Goal: Information Seeking & Learning: Learn about a topic

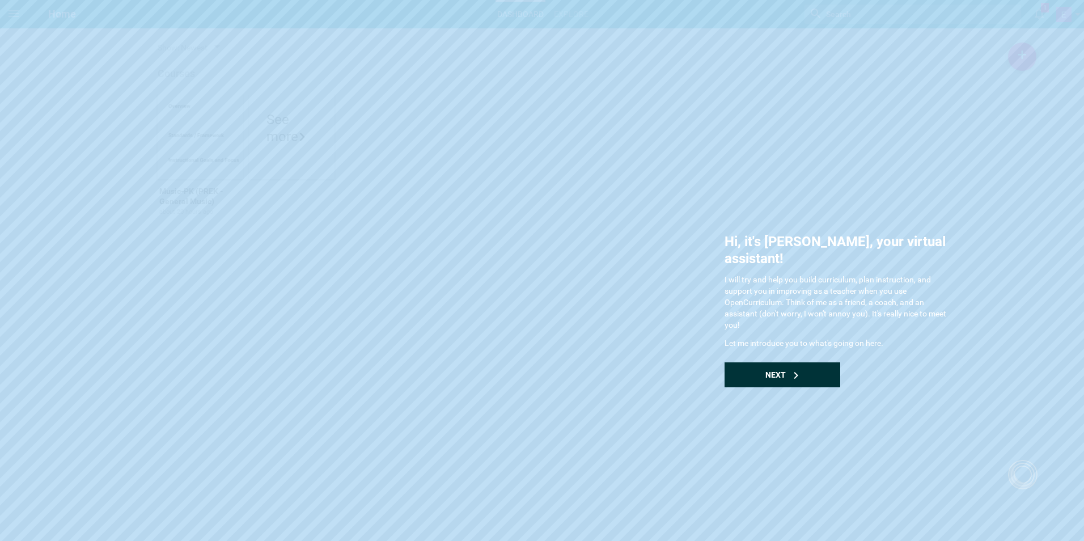
click at [758, 362] on div "Next" at bounding box center [782, 374] width 116 height 25
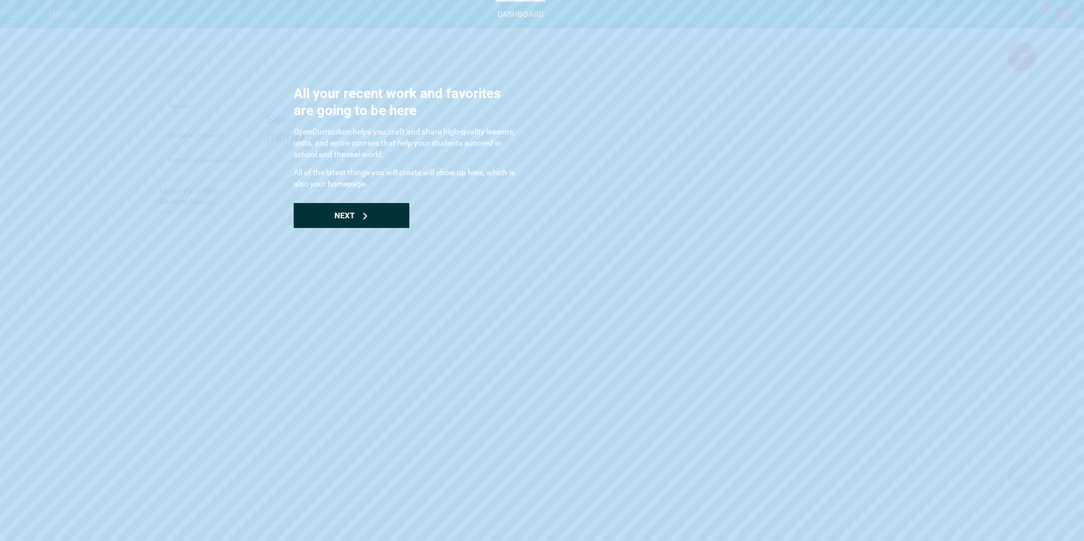
click at [305, 208] on div "Next" at bounding box center [352, 215] width 116 height 25
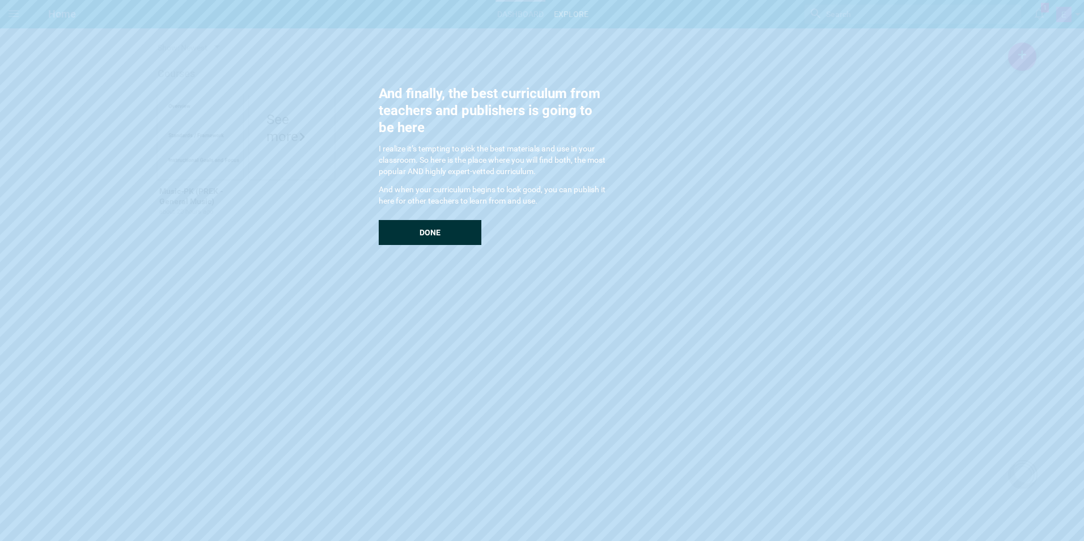
click at [469, 244] on div "Explore And finally, the best curriculum from teachers and publishers is going …" at bounding box center [542, 270] width 1084 height 541
click at [461, 242] on div "Done" at bounding box center [430, 232] width 103 height 25
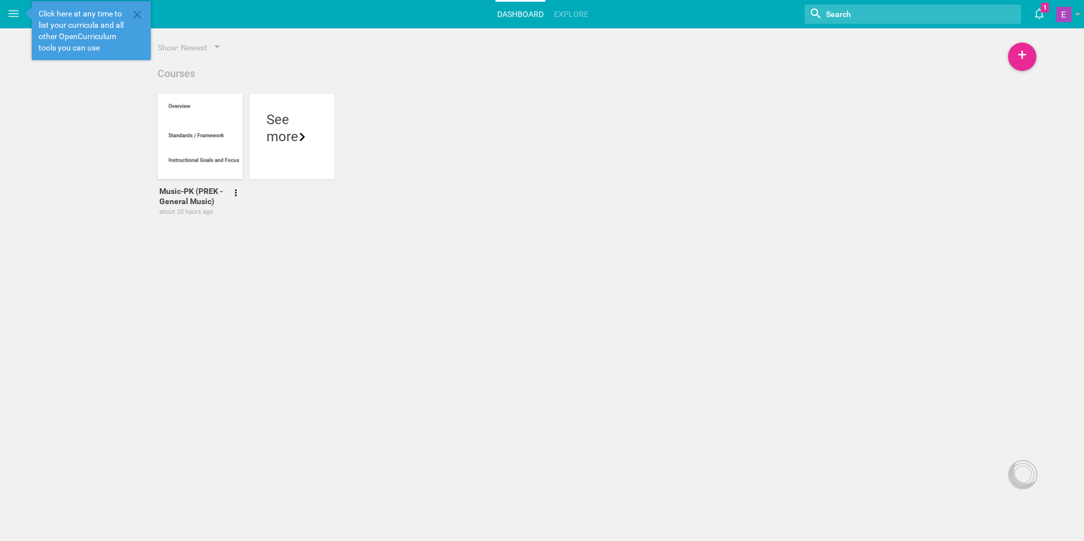
click at [212, 161] on div at bounding box center [206, 161] width 85 height 19
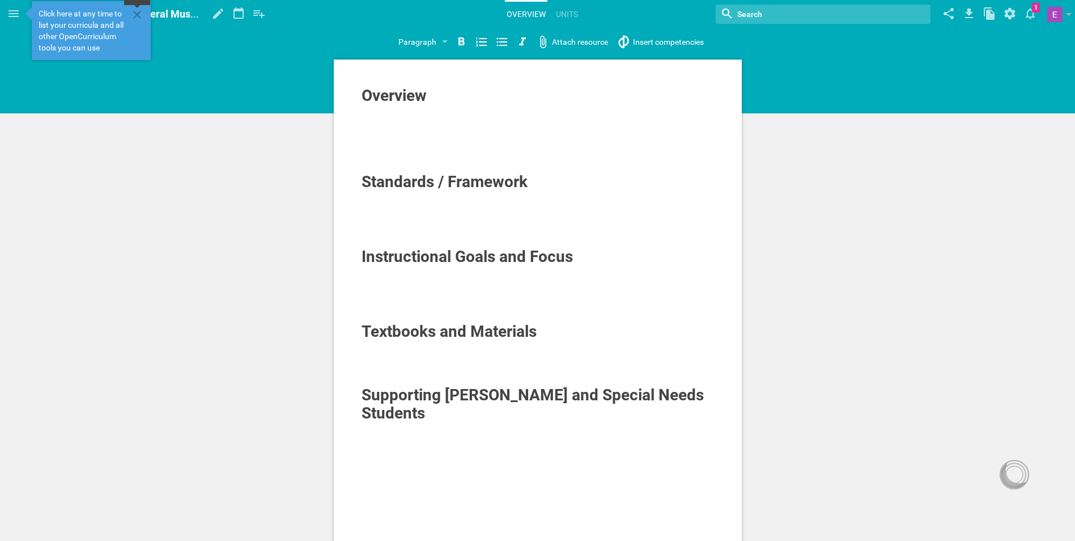
click at [135, 19] on icon at bounding box center [137, 15] width 14 height 14
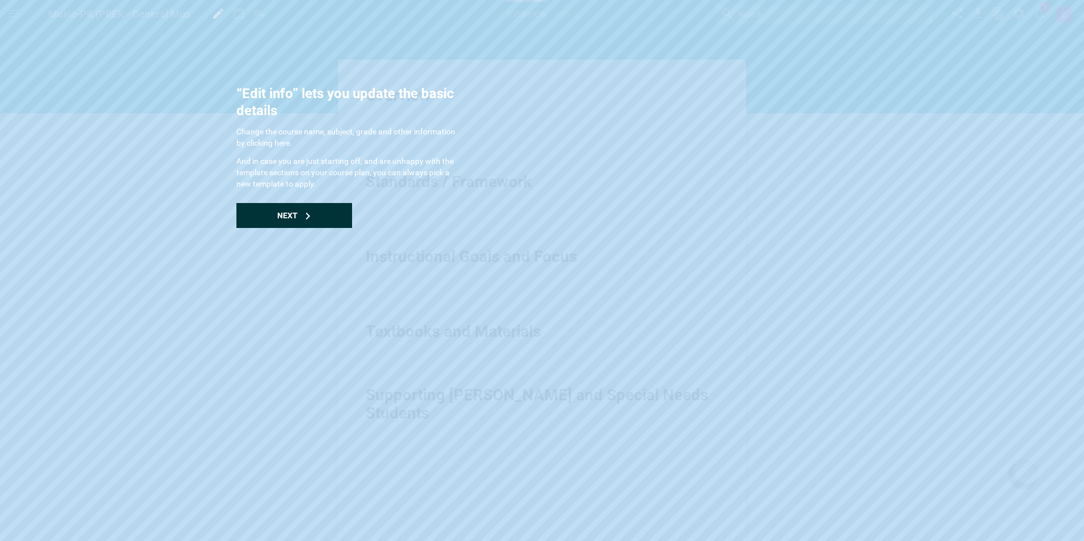
click at [261, 226] on div "Next" at bounding box center [294, 215] width 116 height 25
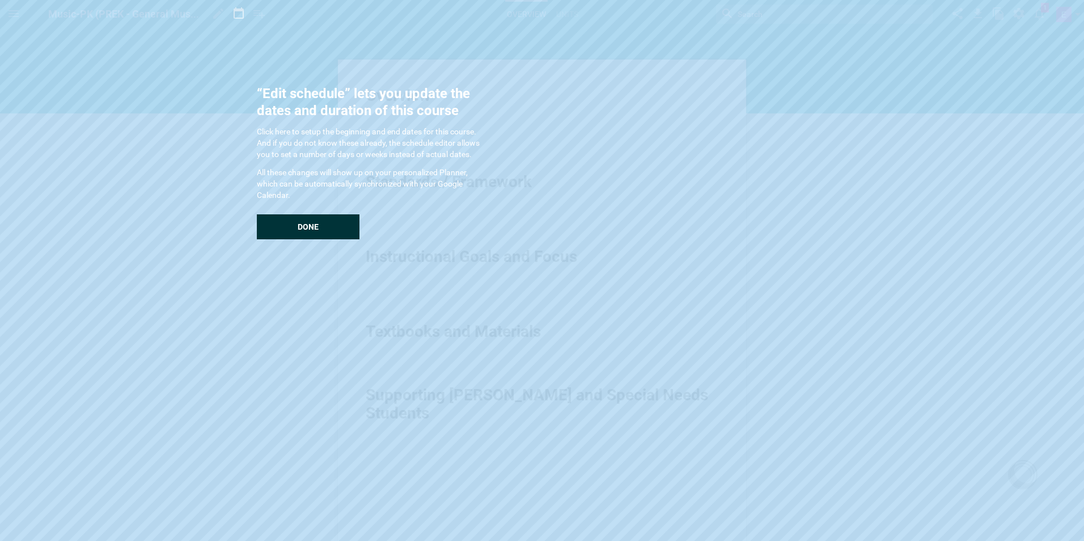
click at [265, 223] on div "Done" at bounding box center [308, 226] width 103 height 25
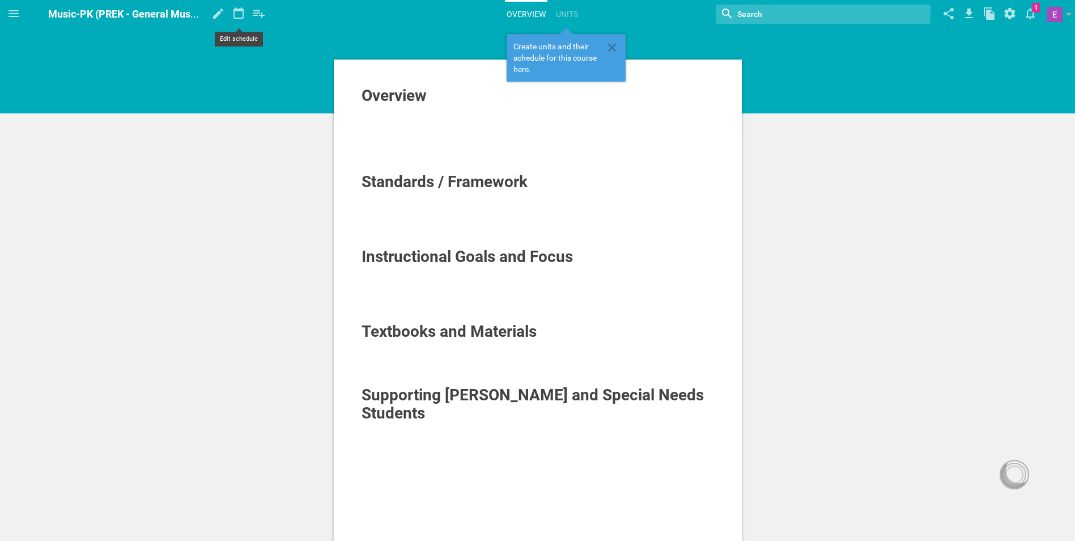
click at [242, 11] on icon at bounding box center [238, 12] width 10 height 11
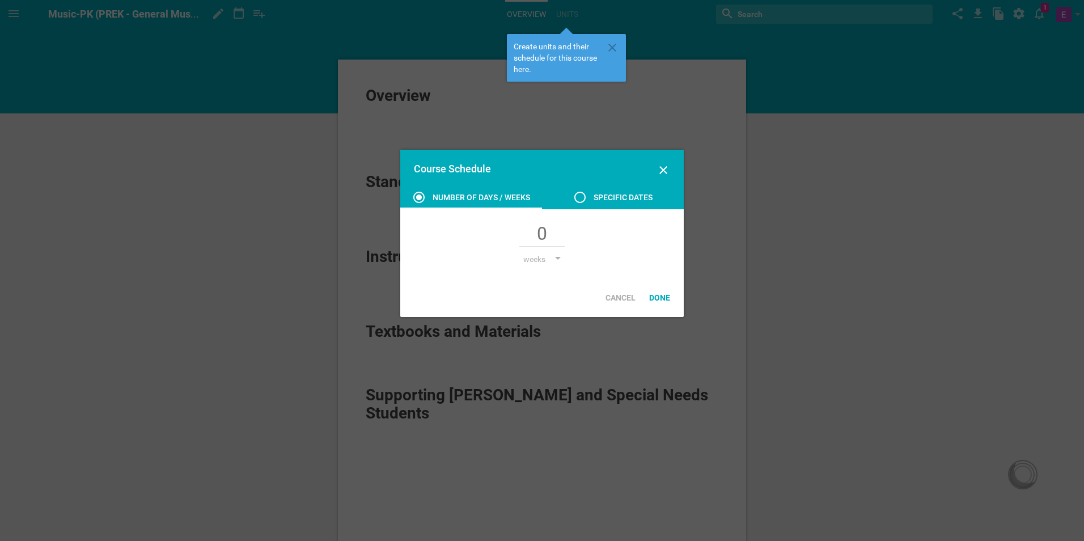
drag, startPoint x: 583, startPoint y: 197, endPoint x: 574, endPoint y: 215, distance: 20.8
click at [583, 197] on icon at bounding box center [580, 197] width 14 height 14
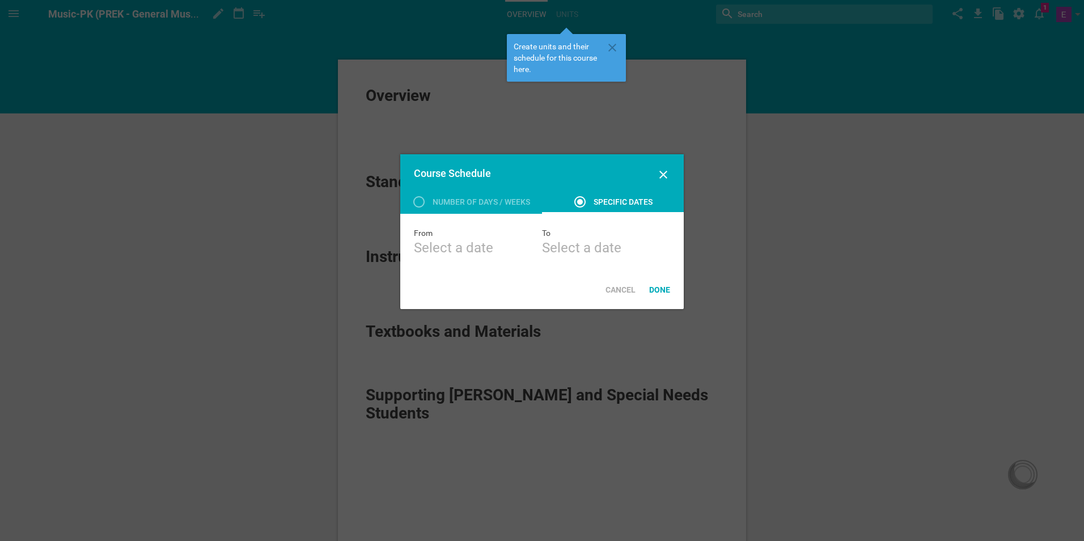
click at [455, 240] on div "Select a date" at bounding box center [478, 248] width 128 height 18
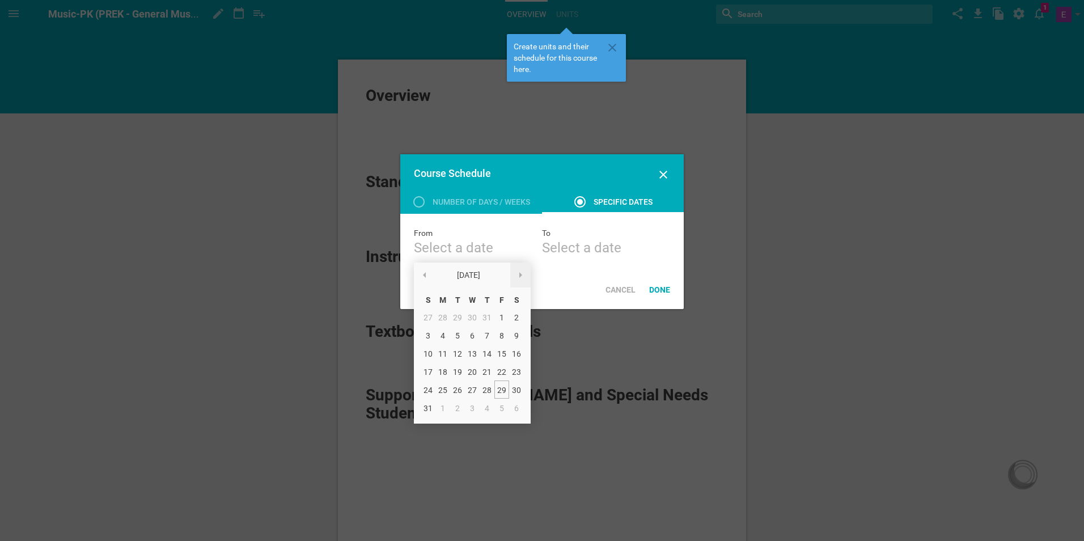
click at [515, 276] on div at bounding box center [520, 274] width 20 height 25
click at [447, 321] on div "1" at bounding box center [442, 317] width 15 height 18
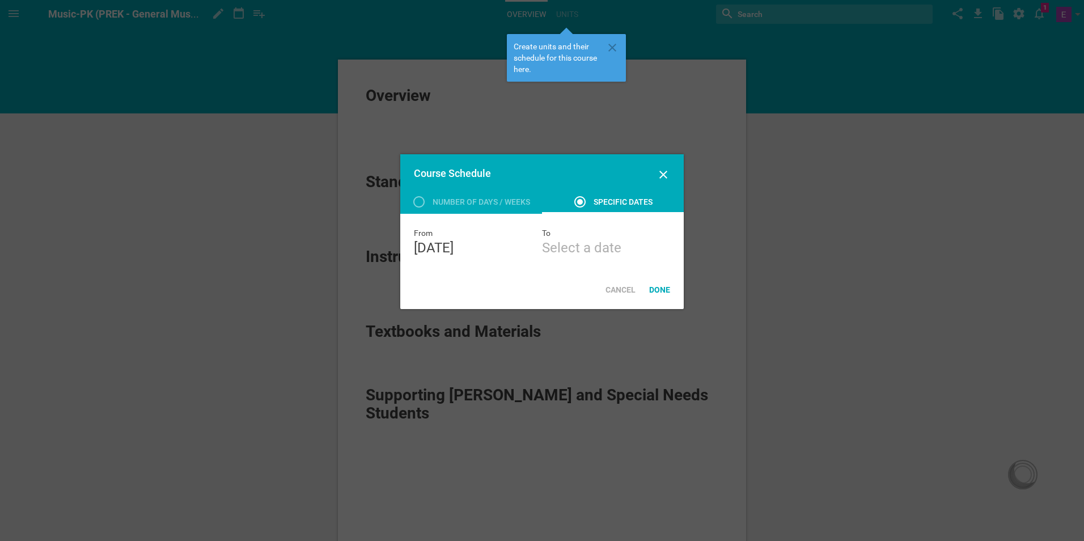
click at [591, 253] on div "Select a date" at bounding box center [606, 248] width 128 height 18
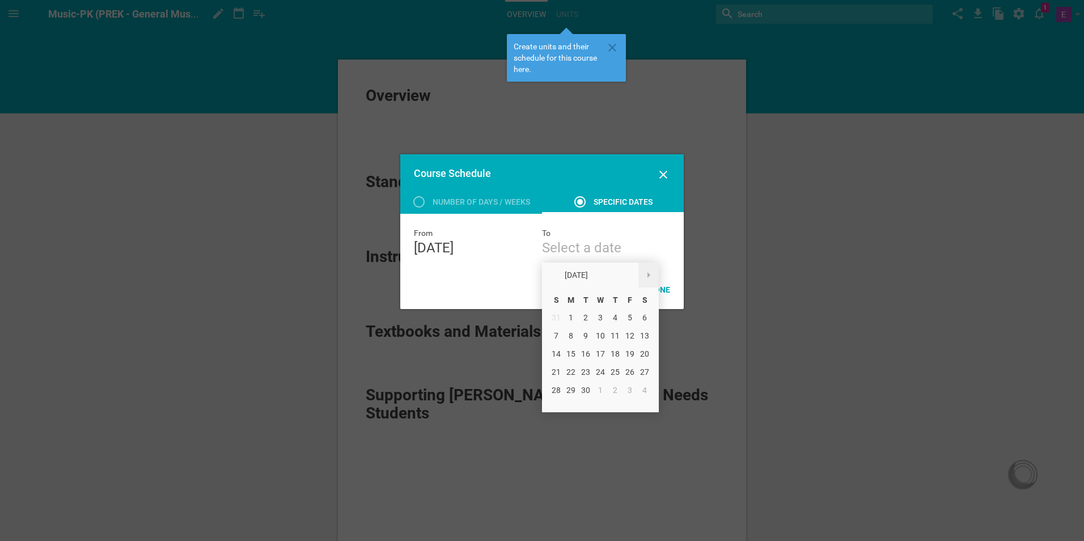
click at [646, 273] on div at bounding box center [648, 274] width 20 height 25
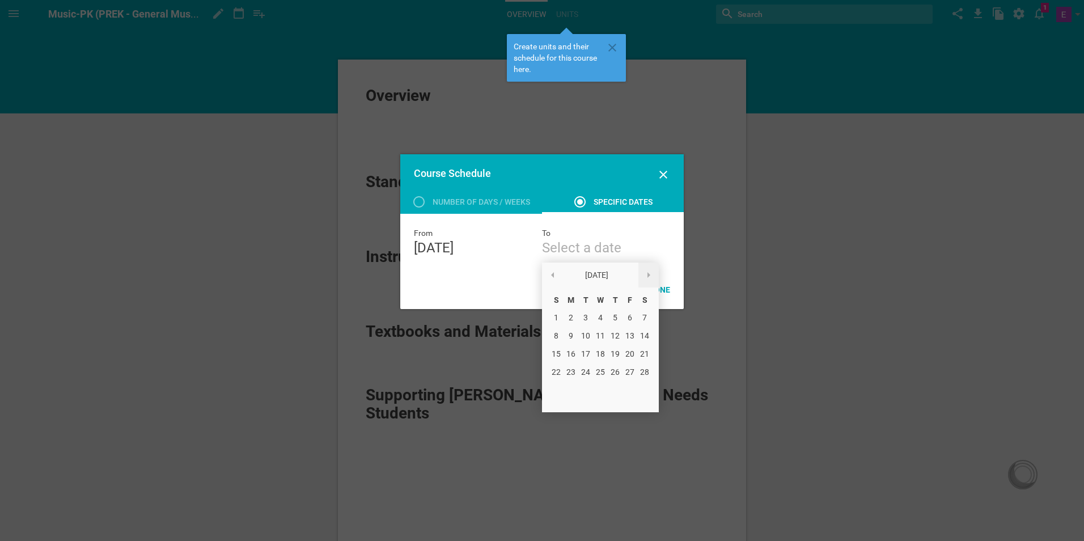
click at [648, 275] on span at bounding box center [648, 275] width 3 height 6
click at [648, 276] on span at bounding box center [648, 275] width 3 height 6
click at [648, 275] on span at bounding box center [648, 275] width 3 height 6
click at [644, 278] on div at bounding box center [648, 274] width 20 height 25
click at [630, 370] on div "26" at bounding box center [629, 371] width 15 height 18
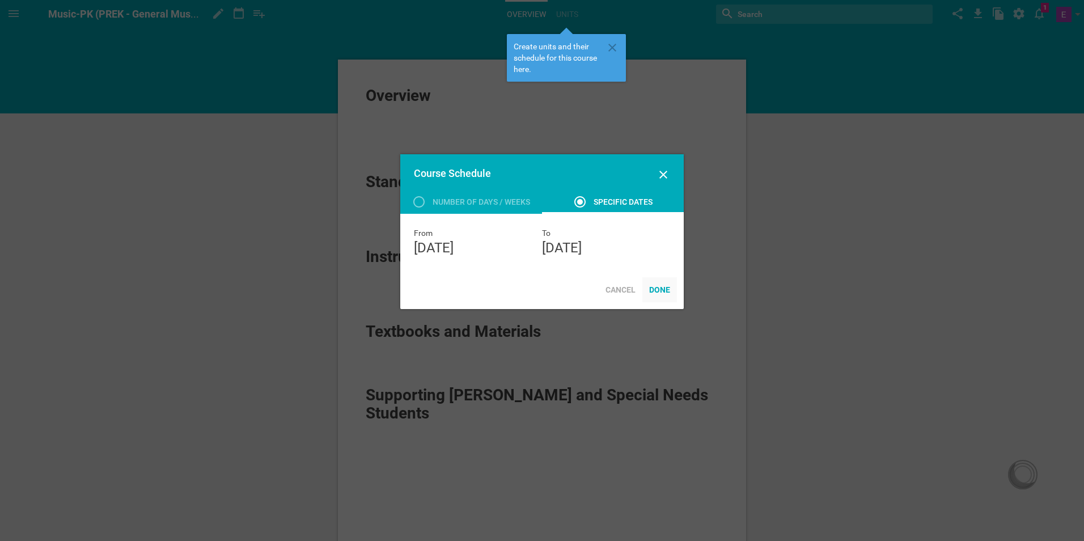
click at [660, 294] on div "Done" at bounding box center [659, 289] width 35 height 25
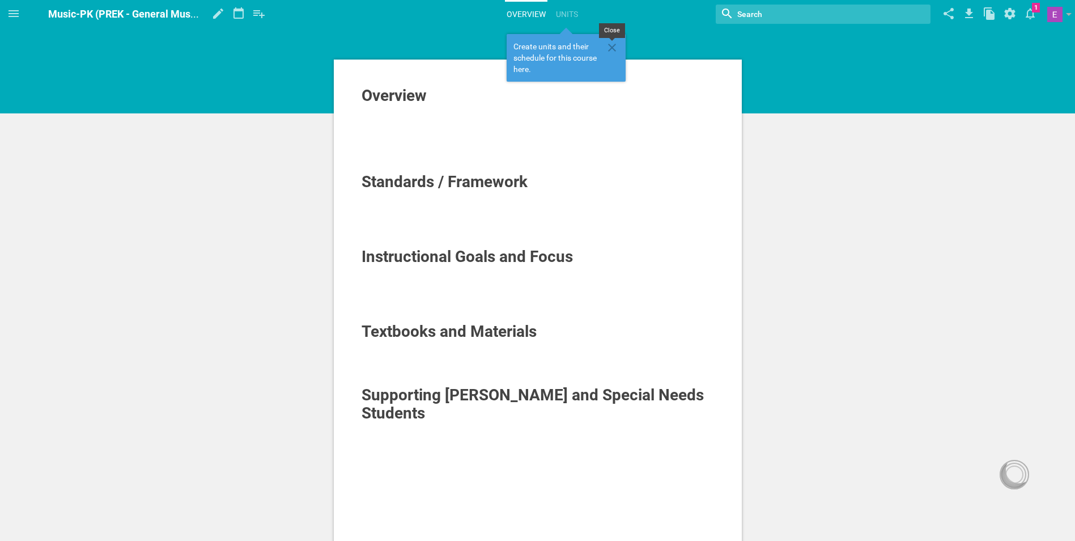
drag, startPoint x: 613, startPoint y: 47, endPoint x: 576, endPoint y: 71, distance: 43.9
click at [613, 48] on icon at bounding box center [612, 48] width 8 height 8
click at [398, 173] on span "Standards / Framework" at bounding box center [445, 181] width 166 height 19
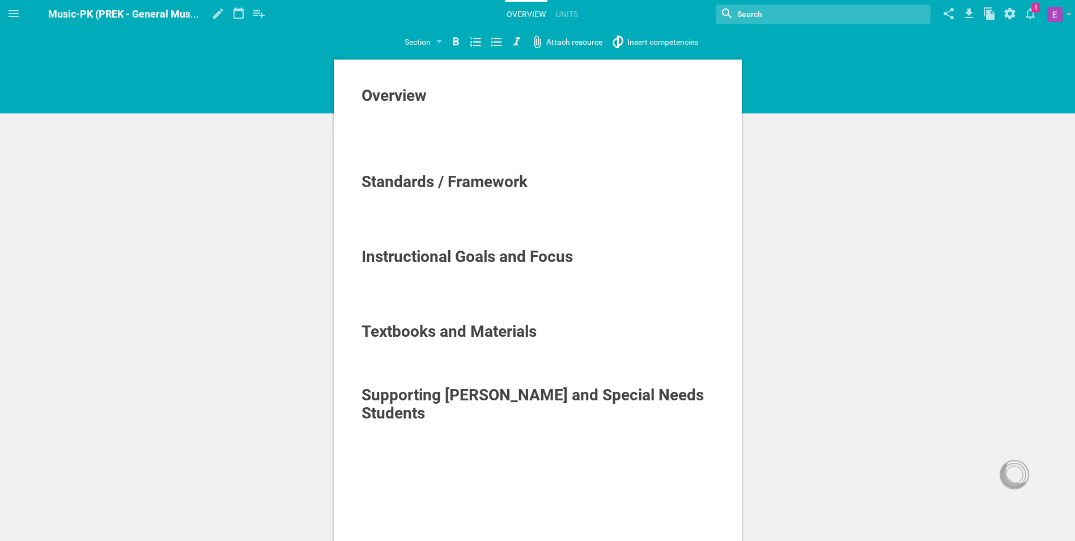
click at [409, 119] on div at bounding box center [538, 121] width 353 height 11
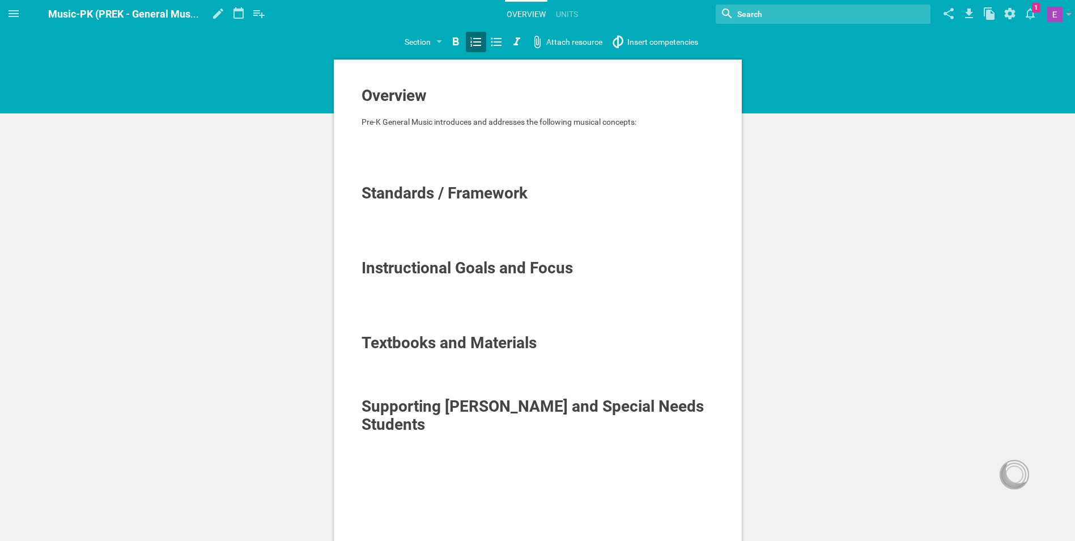
click at [476, 41] on icon at bounding box center [476, 42] width 14 height 14
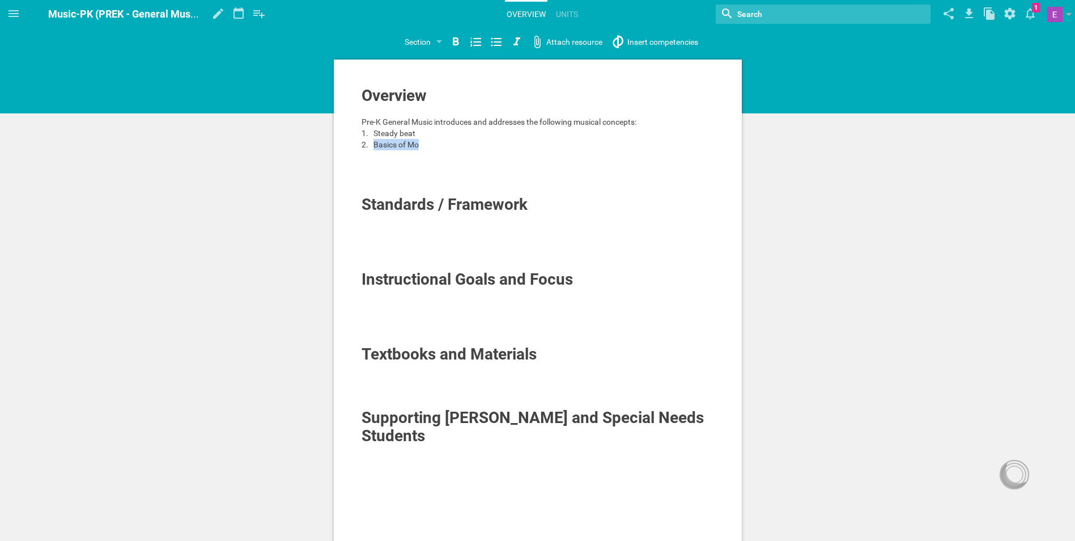
click at [392, 145] on span "Basics of Mo" at bounding box center [395, 144] width 45 height 9
click at [405, 146] on span "Basics of Mo" at bounding box center [395, 144] width 45 height 9
drag, startPoint x: 427, startPoint y: 146, endPoint x: 373, endPoint y: 134, distance: 55.0
click at [373, 134] on ol "Steady beat Basics of Mo" at bounding box center [538, 139] width 353 height 23
click at [429, 158] on div at bounding box center [538, 155] width 353 height 11
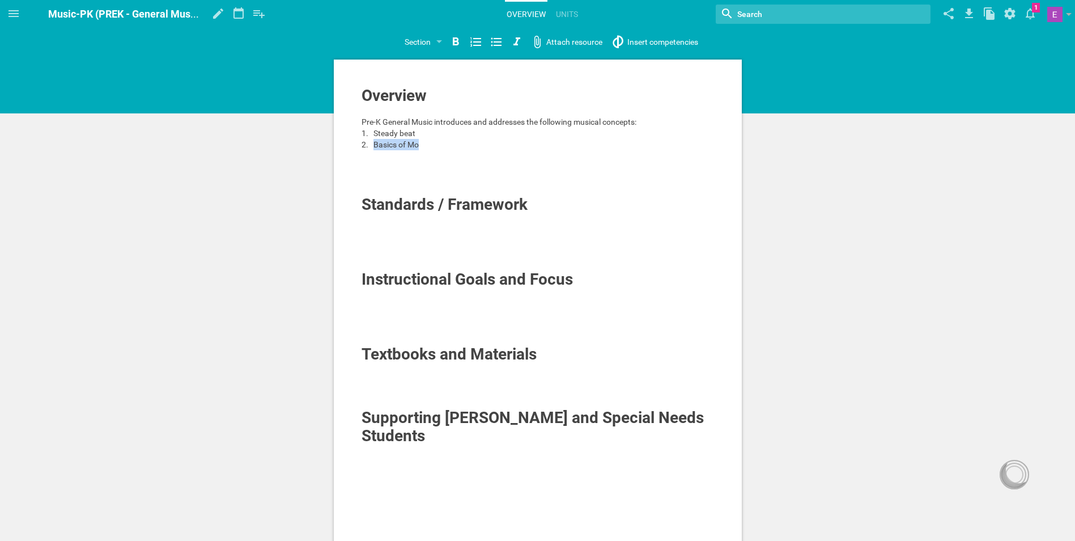
drag, startPoint x: 423, startPoint y: 143, endPoint x: 373, endPoint y: 148, distance: 49.6
click at [373, 148] on div "Basics of Mo" at bounding box center [543, 144] width 341 height 11
click at [403, 135] on span "Steady beat" at bounding box center [394, 133] width 42 height 9
drag, startPoint x: 409, startPoint y: 132, endPoint x: 373, endPoint y: 135, distance: 35.8
click at [373, 135] on div "Steady beat" at bounding box center [543, 133] width 341 height 11
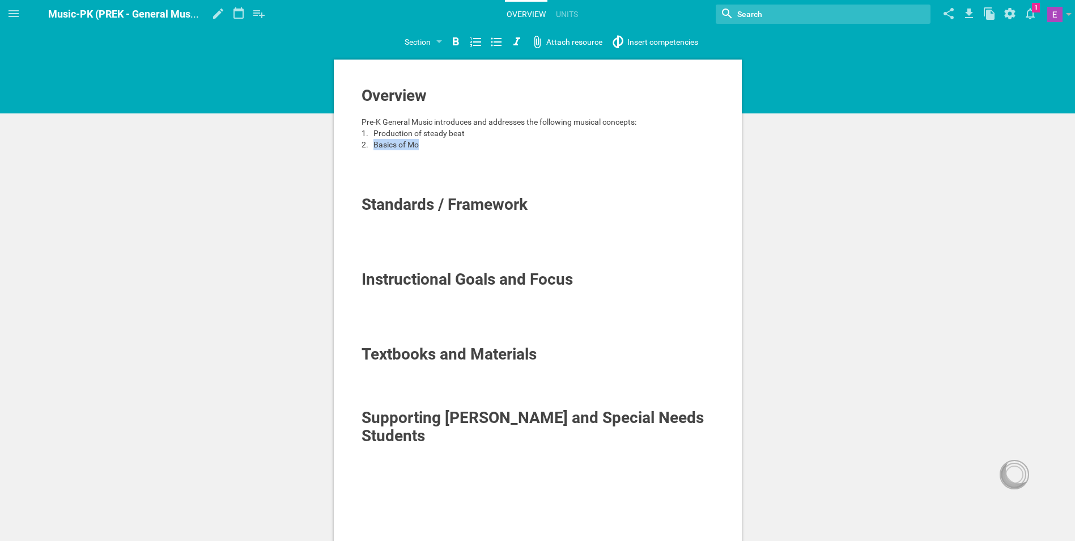
drag, startPoint x: 434, startPoint y: 150, endPoint x: 370, endPoint y: 143, distance: 63.8
click at [370, 143] on ol "Production of steady beat Basics of Mo" at bounding box center [538, 139] width 353 height 23
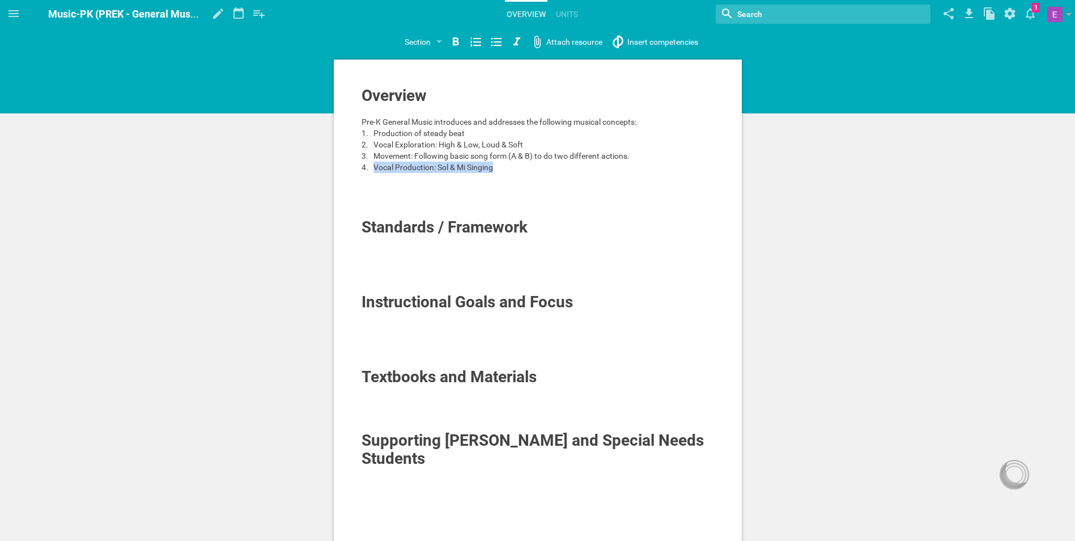
click at [374, 166] on span "Vocal Production: Sol & Mi Singing" at bounding box center [433, 167] width 120 height 9
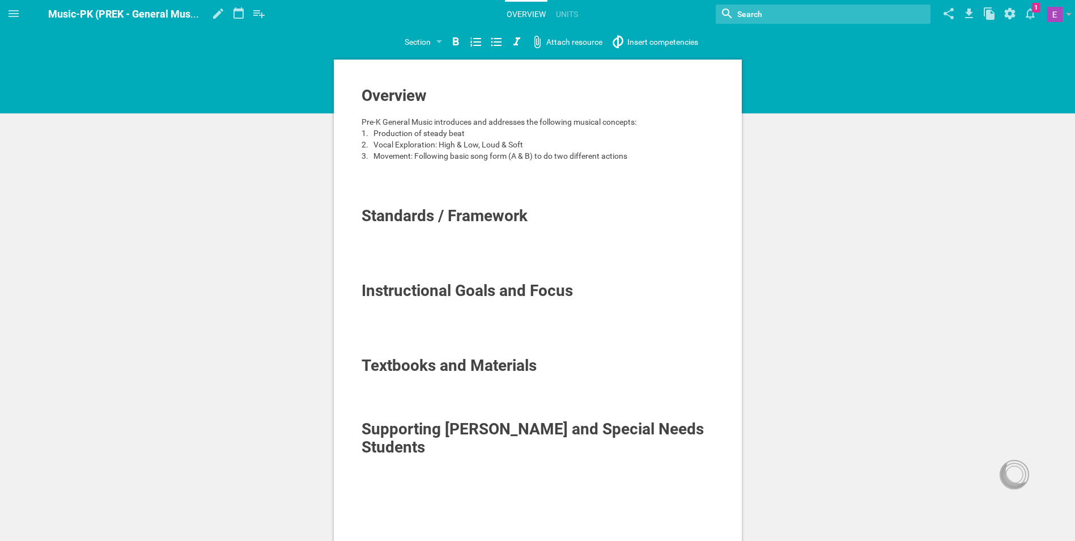
click at [523, 146] on div "Vocal Exploration: High & Low, Loud & Soft" at bounding box center [543, 144] width 341 height 11
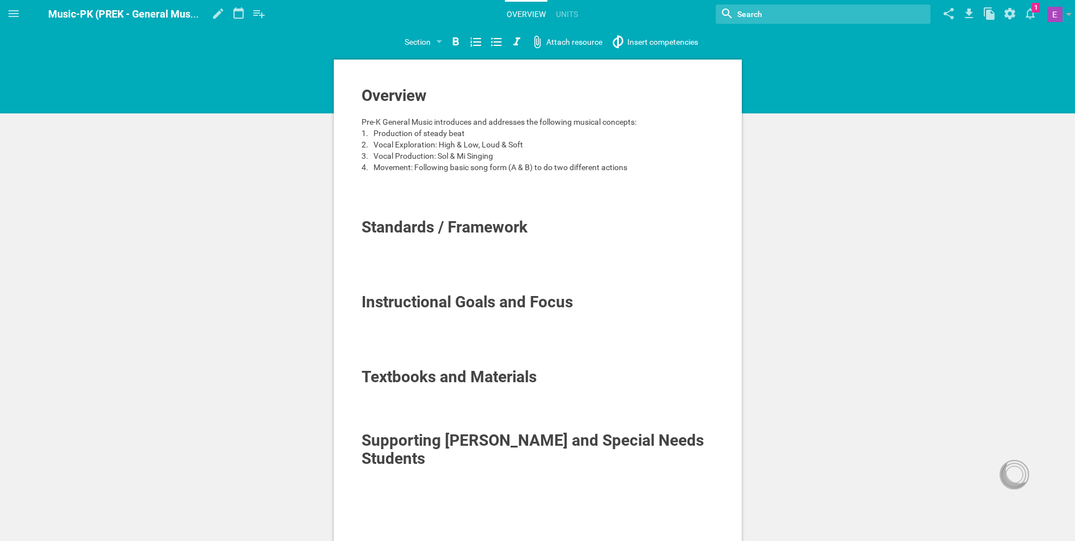
click at [631, 165] on div "Movement: Following basic song form (A & B) to do two different actions" at bounding box center [543, 167] width 341 height 11
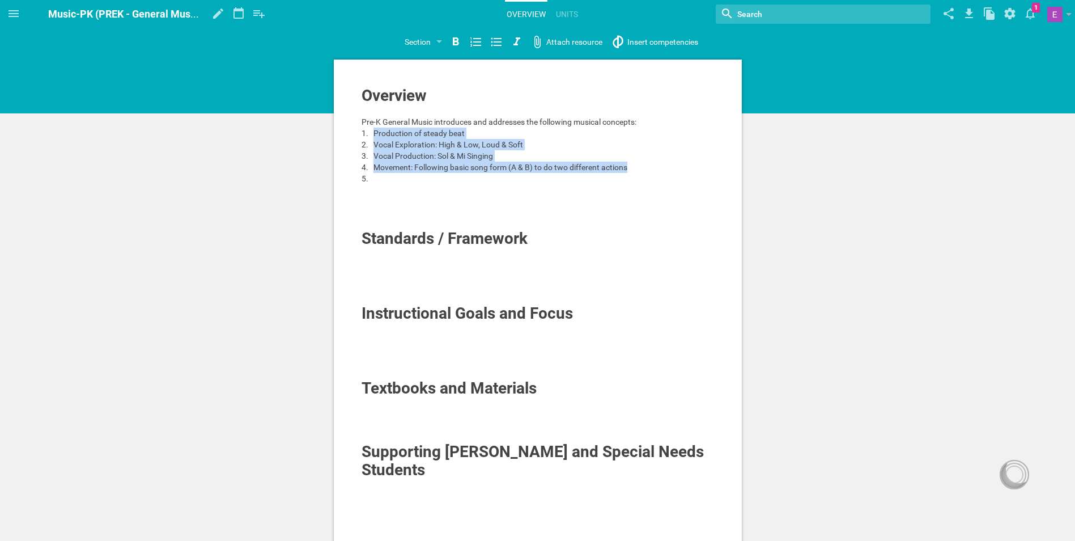
click at [373, 134] on span "Production of steady beat" at bounding box center [418, 133] width 91 height 9
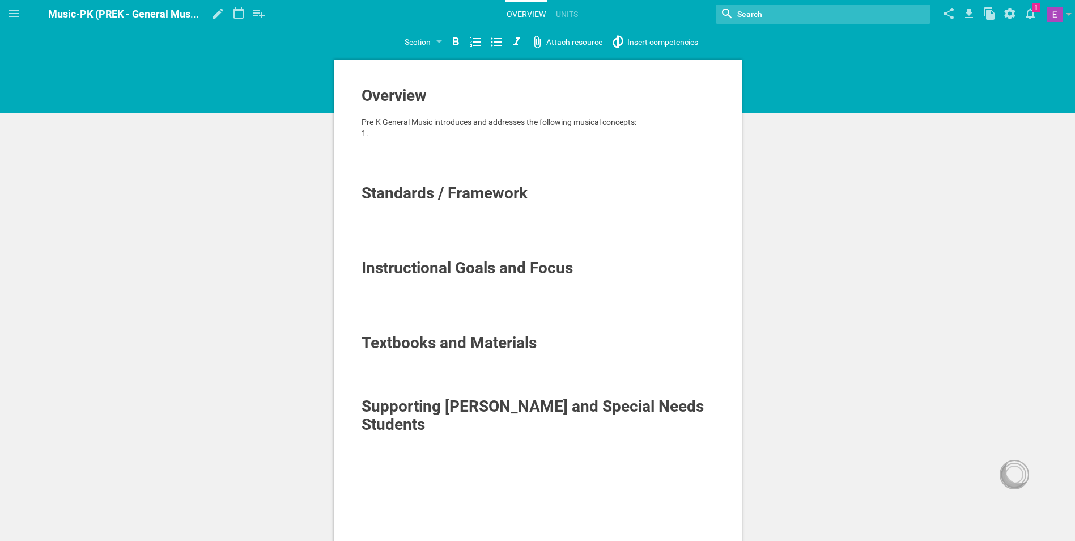
click at [651, 126] on div "Pre-K General Music introduces and addresses the following musical concepts:" at bounding box center [538, 121] width 353 height 11
click at [444, 268] on span "Instructional Goals and Focus" at bounding box center [467, 267] width 211 height 19
click at [426, 287] on div at bounding box center [538, 282] width 353 height 11
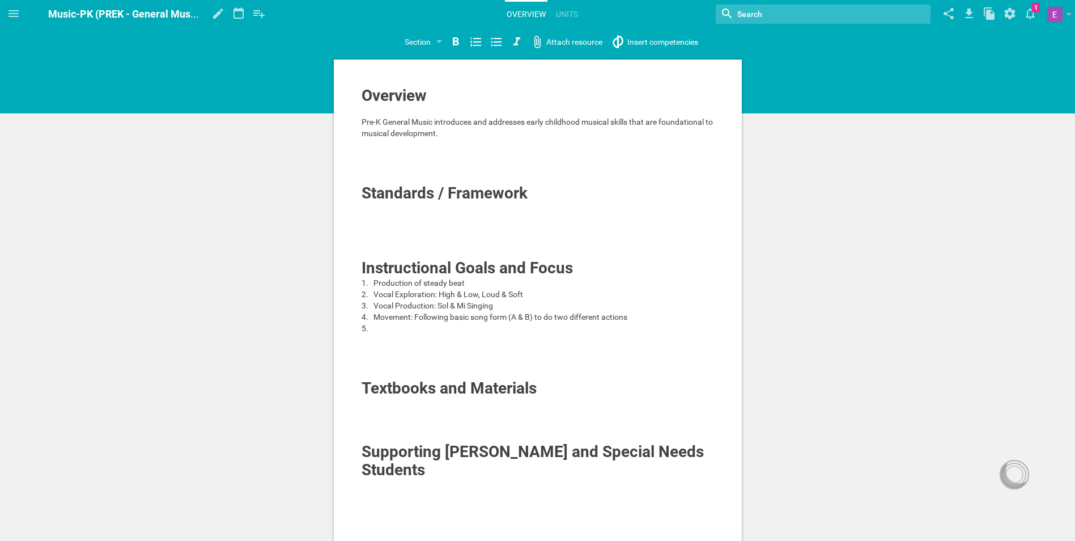
click at [584, 270] on div "Instructional Goals and Focus" at bounding box center [538, 268] width 353 height 18
click at [571, 277] on span "Instructional Goals and Focus" at bounding box center [467, 267] width 211 height 19
click at [374, 281] on span "Production of steady beat" at bounding box center [418, 282] width 91 height 9
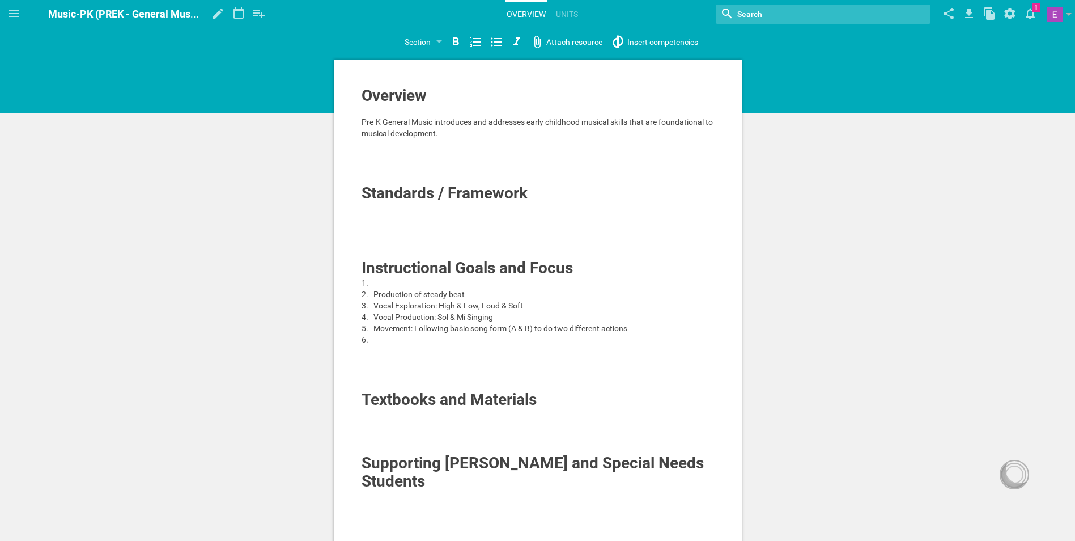
click at [394, 318] on span "Vocal Production: Sol & Mi Singing" at bounding box center [433, 316] width 120 height 9
drag, startPoint x: 422, startPoint y: 349, endPoint x: 406, endPoint y: 341, distance: 17.2
click at [408, 342] on div "Overview Pre-K General Music introduces and addresses early childhood musical s…" at bounding box center [538, 306] width 353 height 438
click at [400, 340] on div at bounding box center [543, 339] width 341 height 11
click at [388, 307] on span "Production of steady beat" at bounding box center [407, 305] width 91 height 9
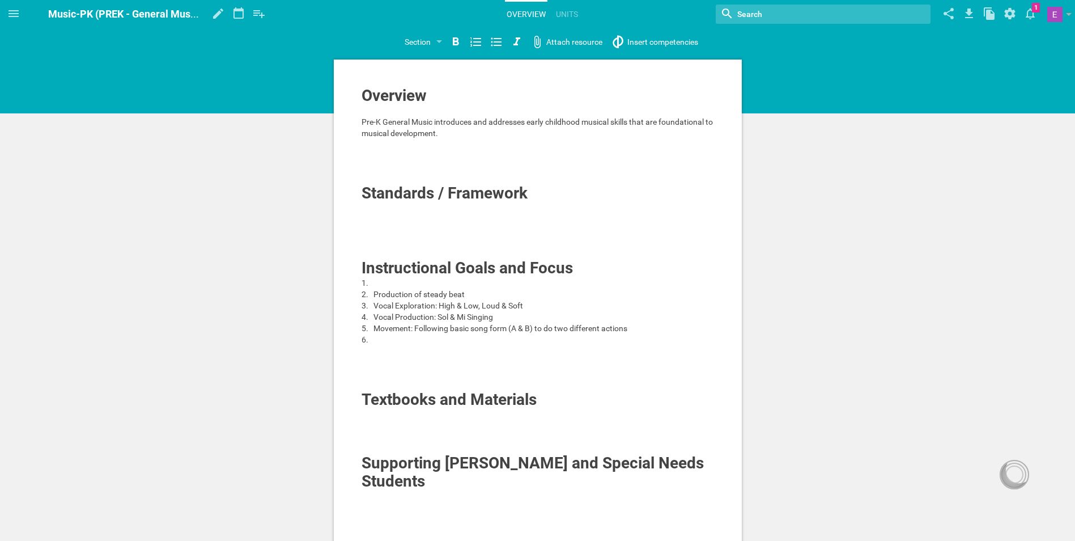
click at [596, 345] on div at bounding box center [538, 350] width 353 height 11
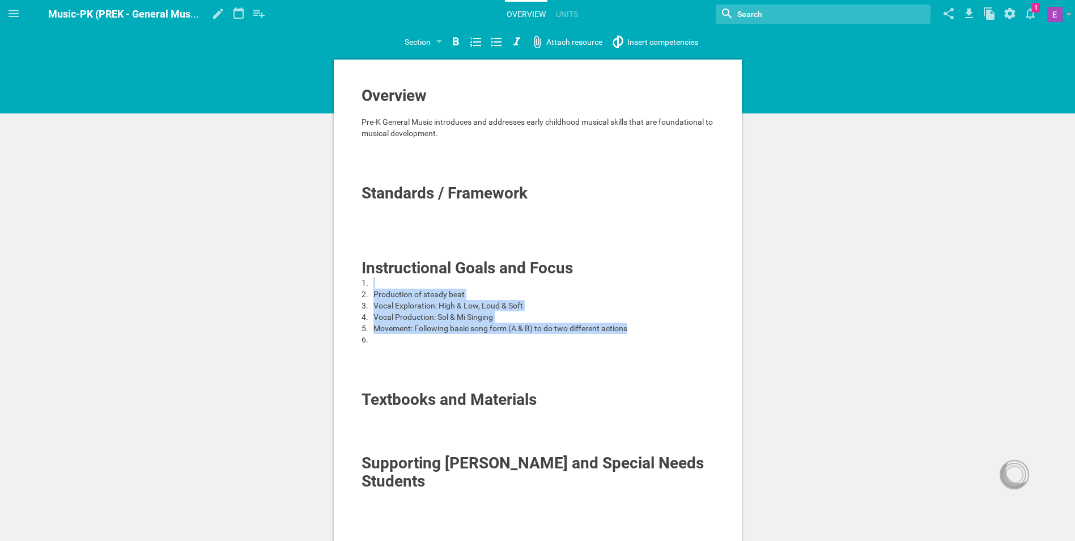
drag, startPoint x: 633, startPoint y: 330, endPoint x: 362, endPoint y: 281, distance: 275.4
click at [362, 281] on ol "Production of steady beat Vocal Exploration: High & Low, Loud & Soft Vocal Prod…" at bounding box center [538, 311] width 353 height 68
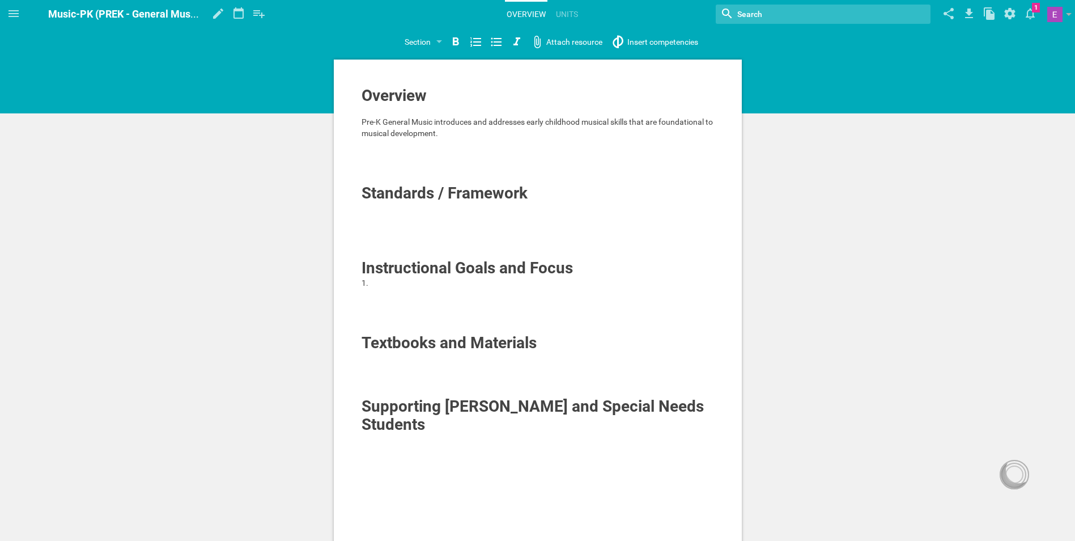
click at [380, 287] on div at bounding box center [543, 282] width 341 height 11
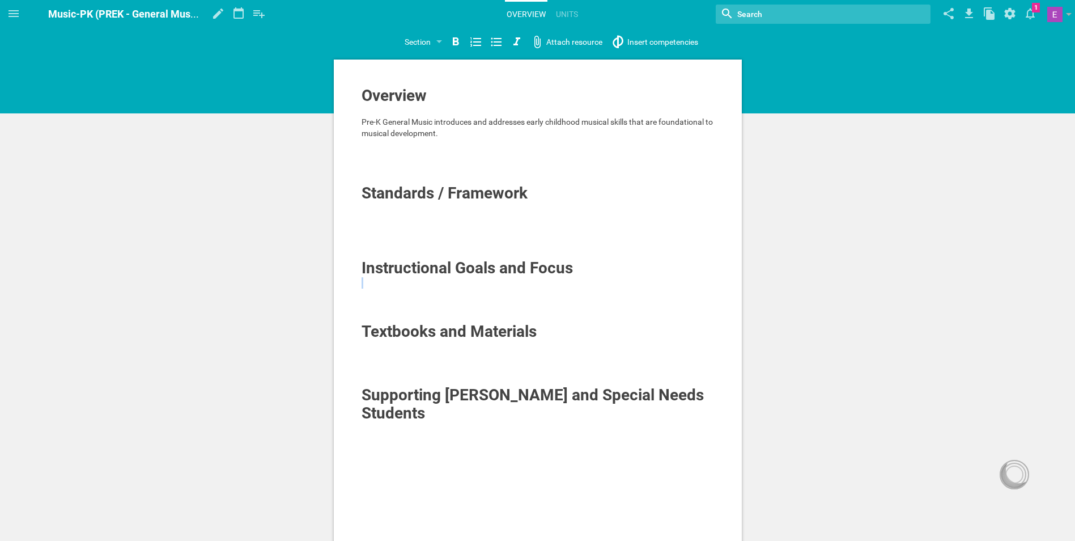
click at [380, 287] on div at bounding box center [538, 282] width 353 height 11
click at [377, 289] on div at bounding box center [538, 293] width 353 height 11
click at [375, 278] on div at bounding box center [538, 282] width 353 height 11
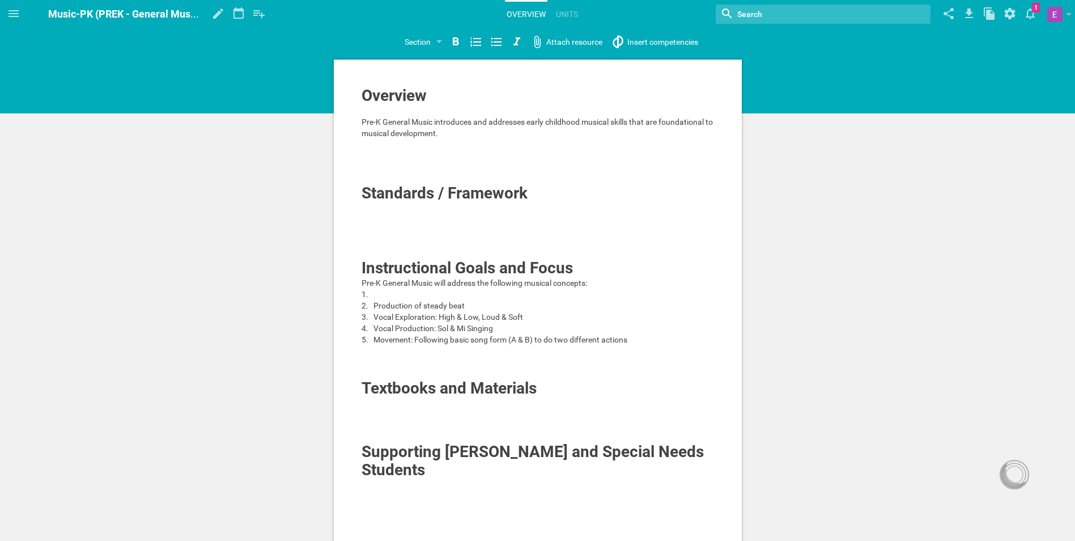
click at [397, 290] on div at bounding box center [543, 293] width 341 height 11
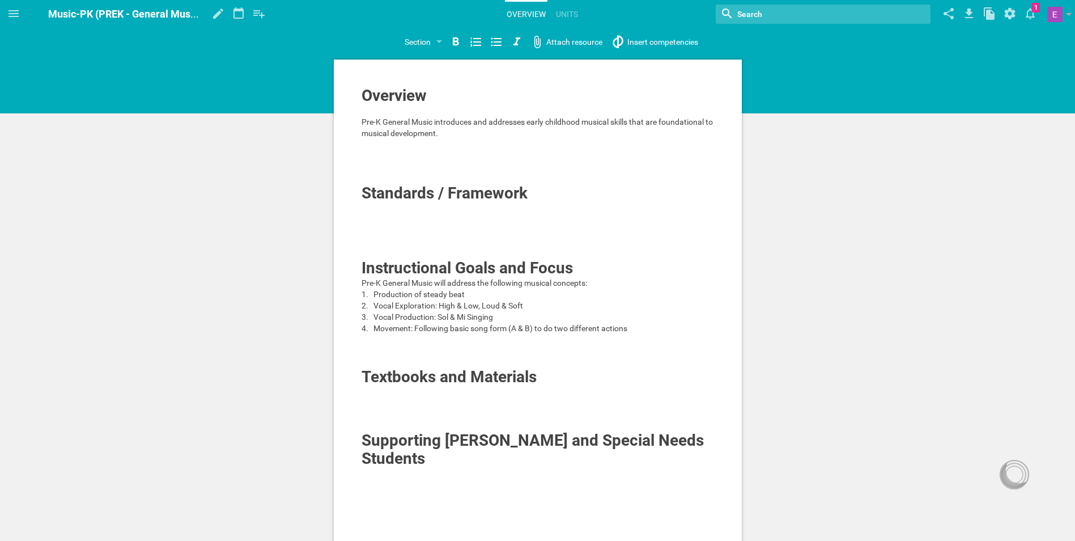
click at [638, 332] on div "Movement: Following basic song form (A & B) to do two different actions" at bounding box center [543, 327] width 341 height 11
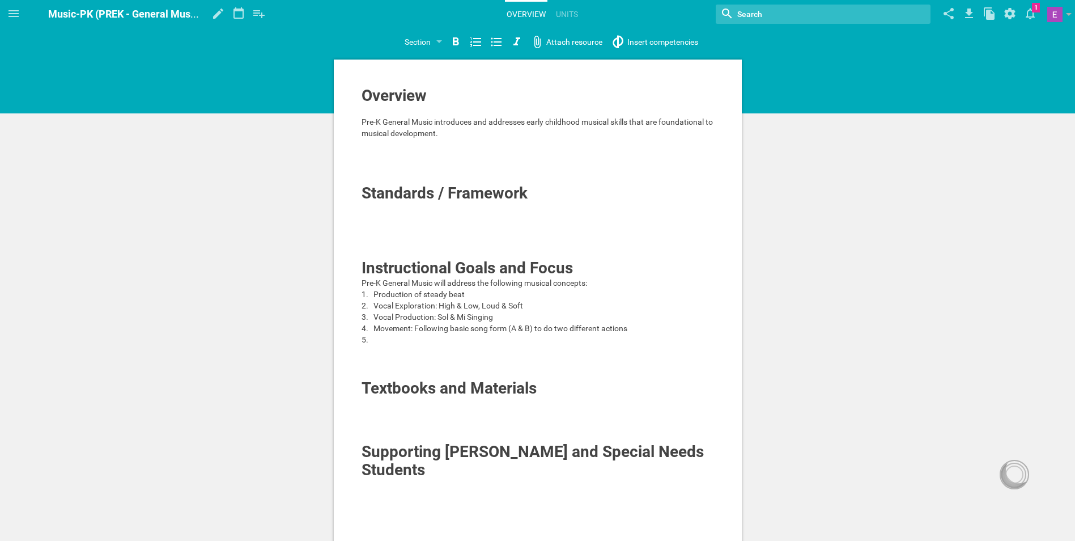
click at [414, 326] on span "Movement: Following basic song form (A & B) to do two different actions" at bounding box center [500, 328] width 254 height 9
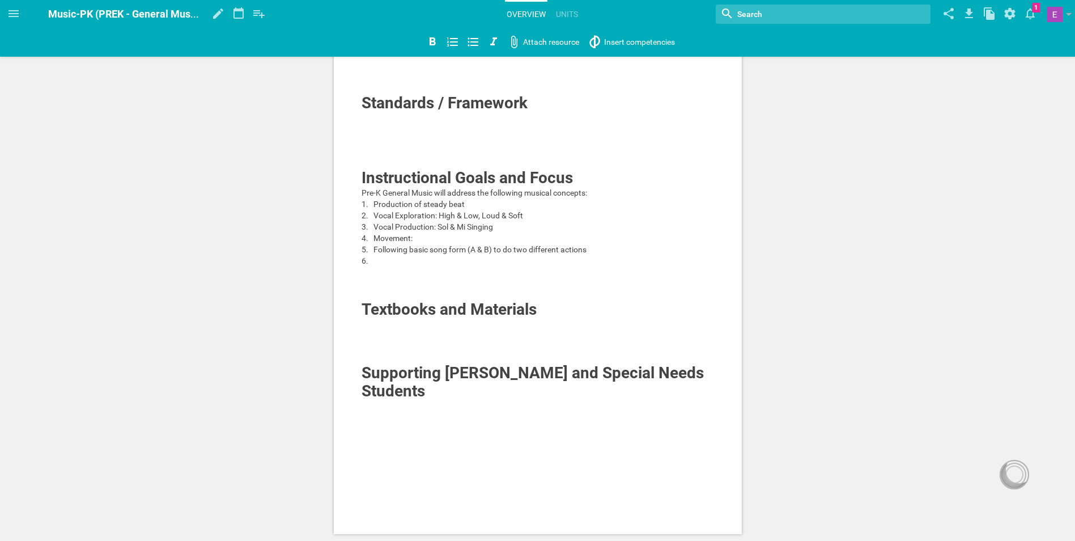
scroll to position [82, 0]
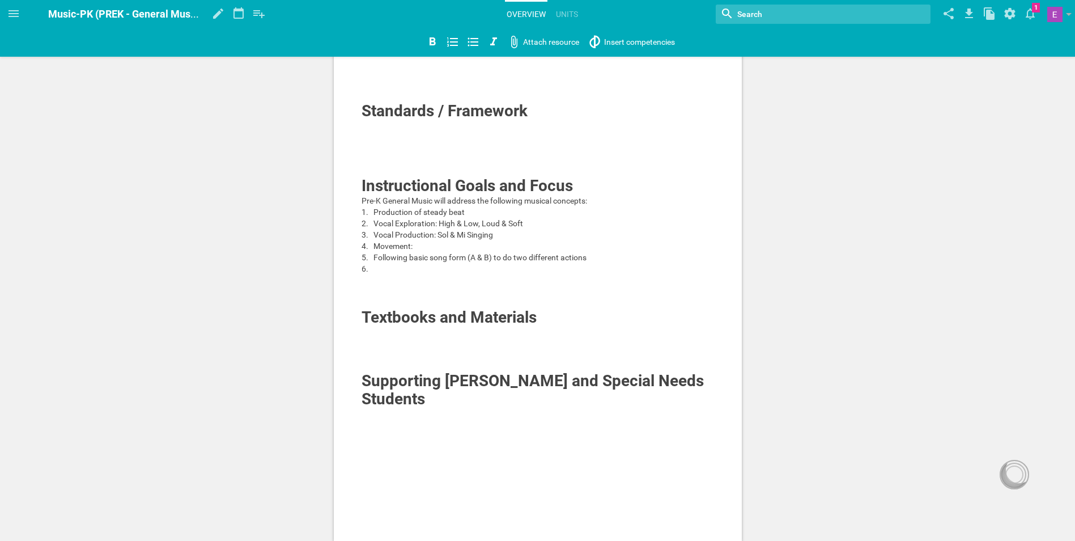
click at [393, 241] on span "Movement:" at bounding box center [392, 245] width 39 height 9
click at [375, 243] on span "Movement:" at bounding box center [392, 245] width 39 height 9
click at [371, 258] on ol "Production of steady beat Vocal Exploration: High & Low, Loud & Soft Vocal Prod…" at bounding box center [538, 240] width 353 height 68
click at [479, 41] on icon at bounding box center [473, 42] width 14 height 14
click at [468, 39] on icon at bounding box center [473, 42] width 11 height 9
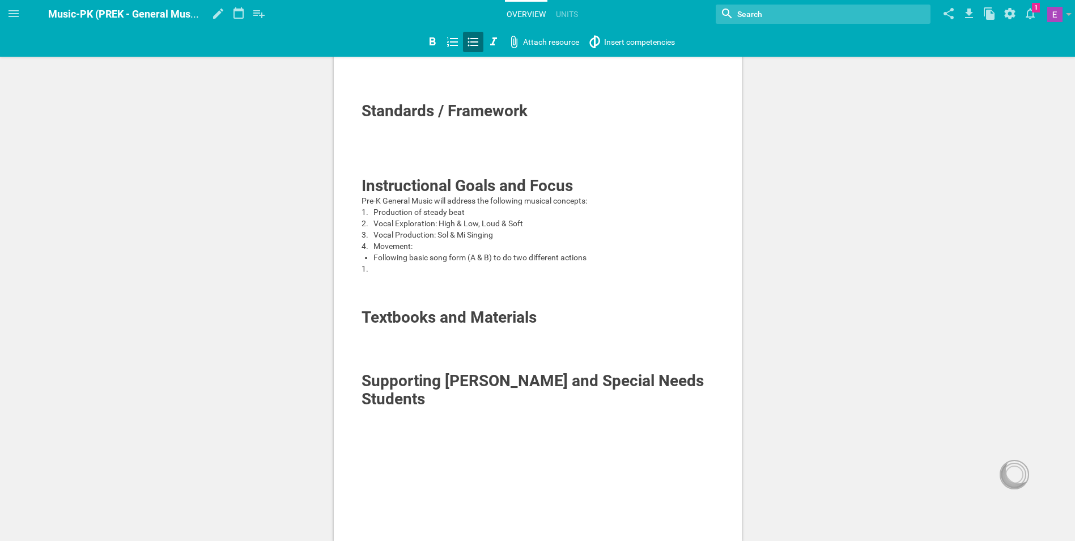
click at [468, 39] on icon at bounding box center [473, 42] width 11 height 9
click at [415, 262] on div "Following basic song form (A & B) to do two different actions" at bounding box center [543, 257] width 341 height 11
click at [411, 271] on div at bounding box center [543, 268] width 341 height 11
click at [450, 42] on icon at bounding box center [452, 41] width 11 height 9
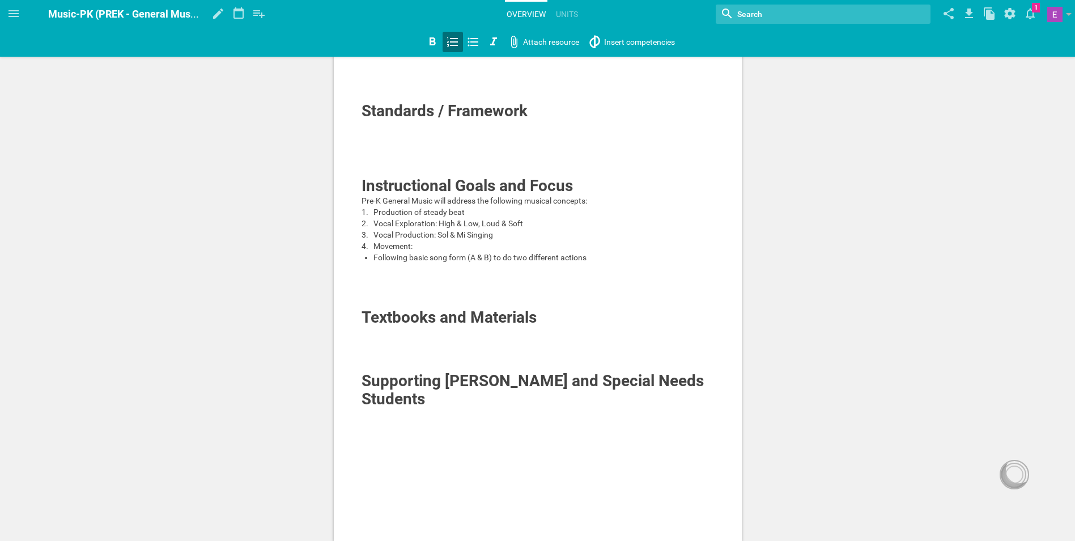
click at [450, 42] on icon at bounding box center [452, 41] width 11 height 9
click at [388, 255] on span "Following basic song form (A & B) to do two different actions" at bounding box center [479, 257] width 213 height 9
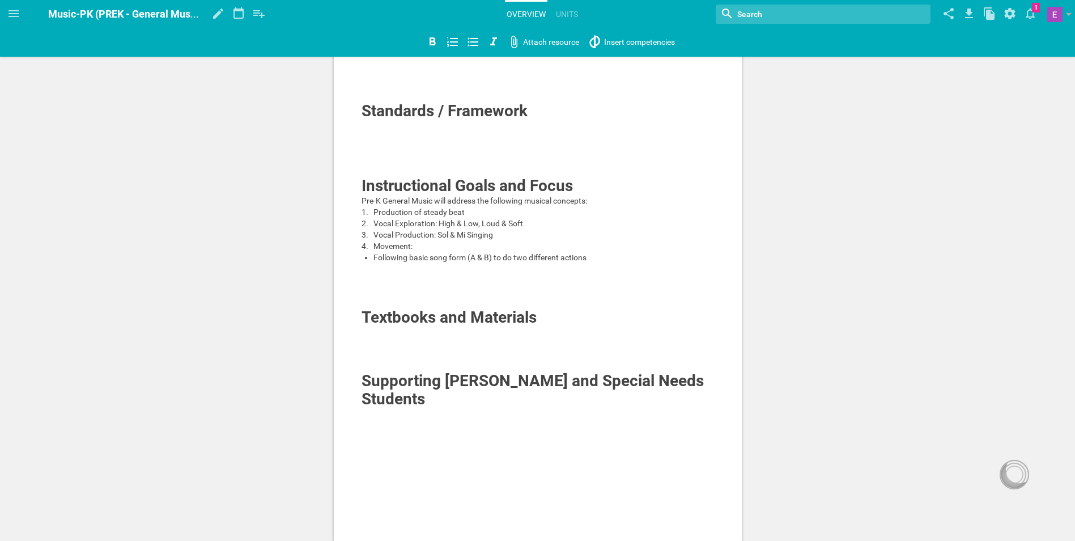
click at [424, 244] on div "Movement:" at bounding box center [543, 245] width 341 height 11
click at [420, 261] on span "Following basic song form (A & B) to do two different actions" at bounding box center [479, 257] width 213 height 9
click at [396, 269] on div at bounding box center [538, 268] width 353 height 11
click at [598, 253] on div "Following basic song form (A & B) to do two different actions" at bounding box center [543, 257] width 341 height 11
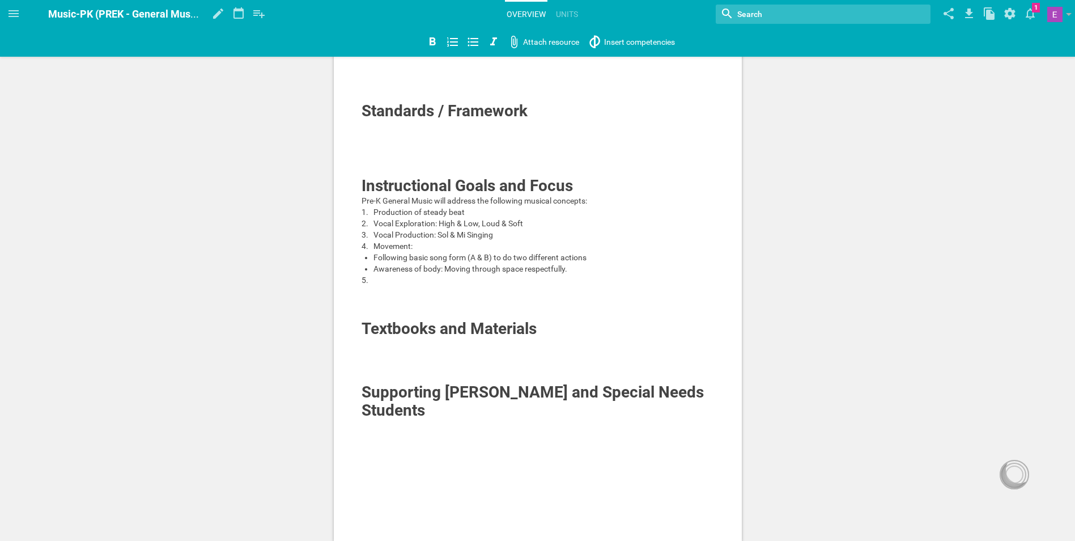
click at [409, 271] on span "Awareness of body: Moving through space respectfully." at bounding box center [470, 268] width 194 height 9
click at [387, 288] on div at bounding box center [538, 291] width 353 height 11
click at [388, 275] on div "5." at bounding box center [538, 279] width 353 height 11
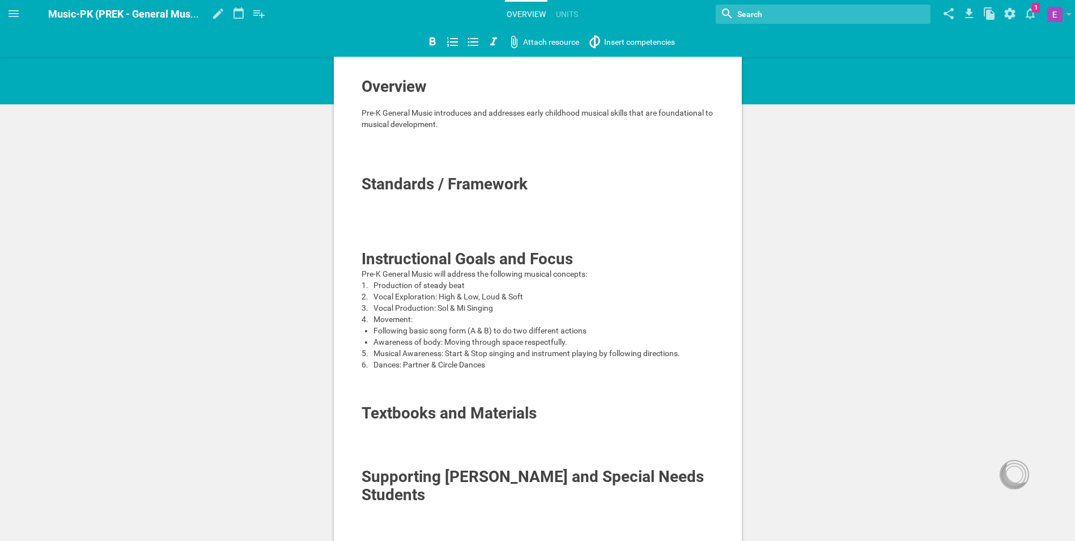
scroll to position [0, 0]
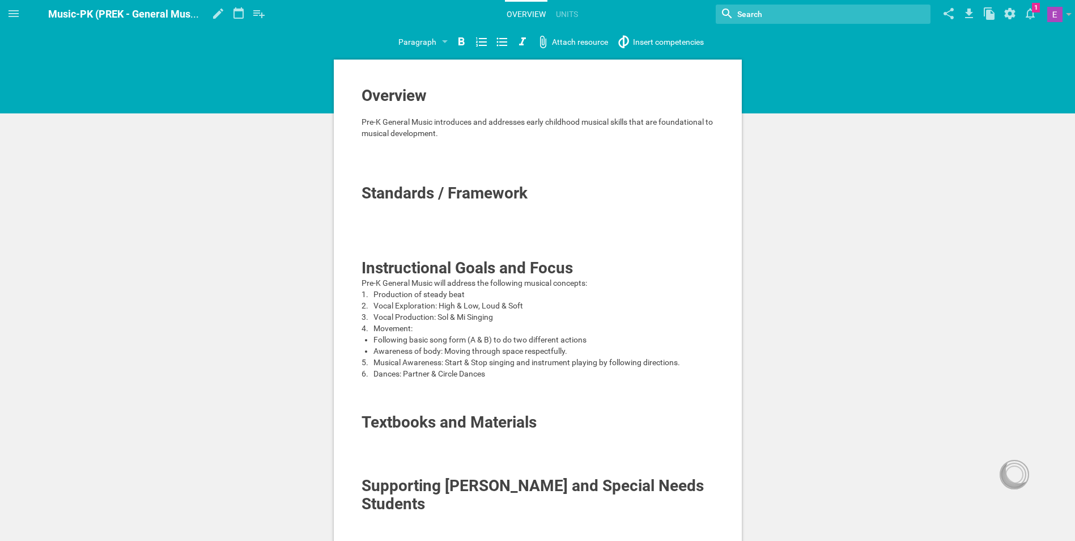
click at [491, 138] on div "Pre-K General Music introduces and addresses early childhood musical skills tha…" at bounding box center [538, 127] width 353 height 23
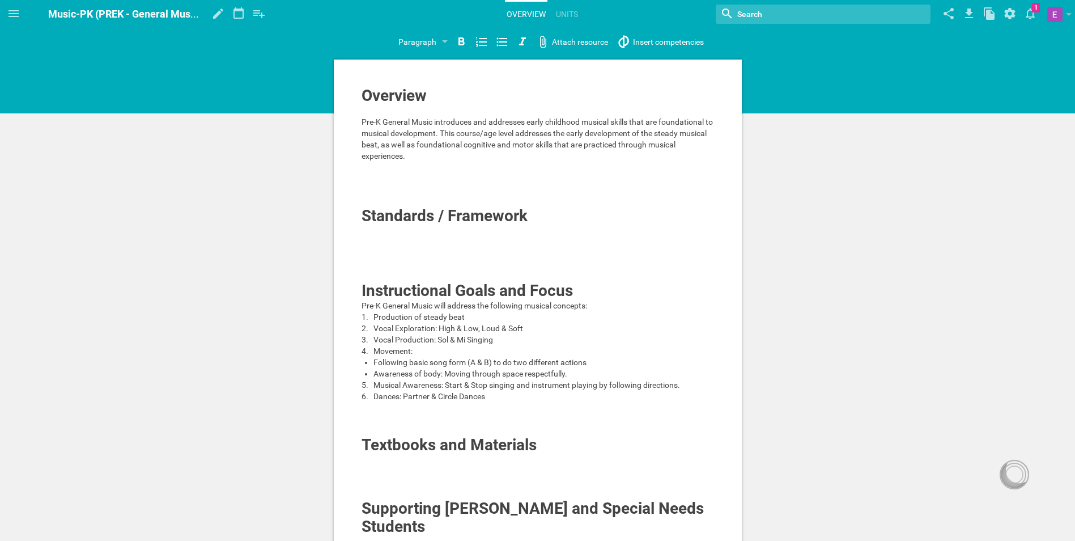
click at [458, 148] on span "Pre-K General Music introduces and addresses early childhood musical skills tha…" at bounding box center [538, 138] width 353 height 43
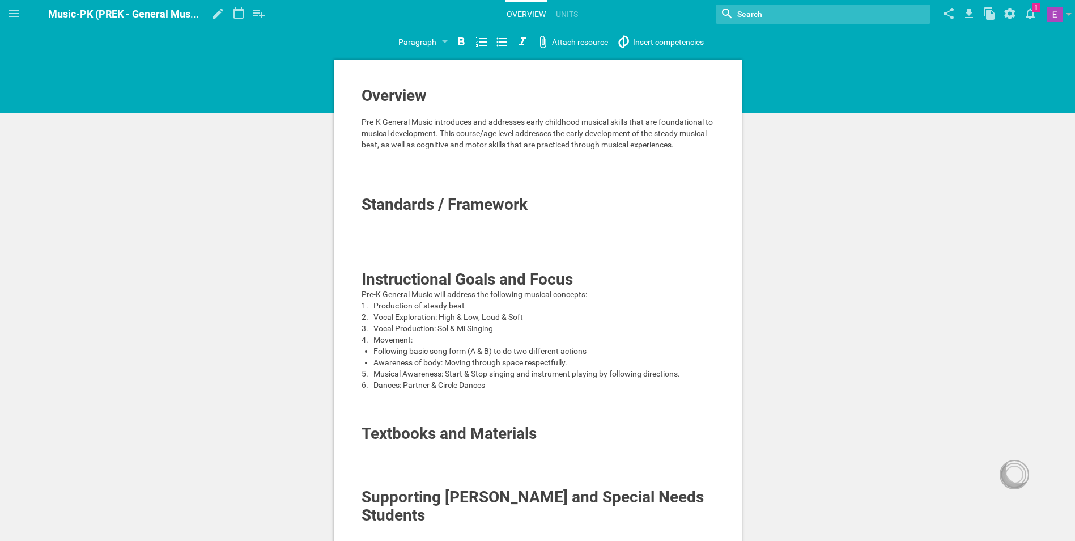
click at [475, 130] on span "Pre-K General Music introduces and addresses early childhood musical skills tha…" at bounding box center [538, 133] width 353 height 32
click at [496, 143] on span "Pre-K General Music introduces and addresses early childhood musical skills tha…" at bounding box center [538, 133] width 353 height 32
click at [684, 149] on div "Pre-K General Music introduces and addresses early childhood musical skills tha…" at bounding box center [538, 133] width 353 height 34
click at [709, 144] on div "Pre-K General Music introduces and addresses early childhood musical skills tha…" at bounding box center [538, 133] width 353 height 34
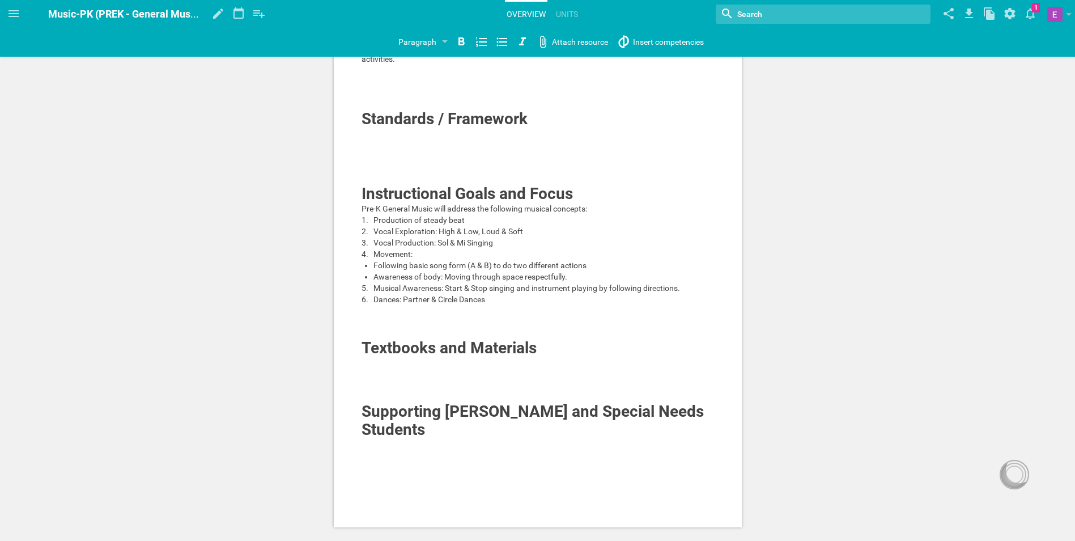
scroll to position [113, 0]
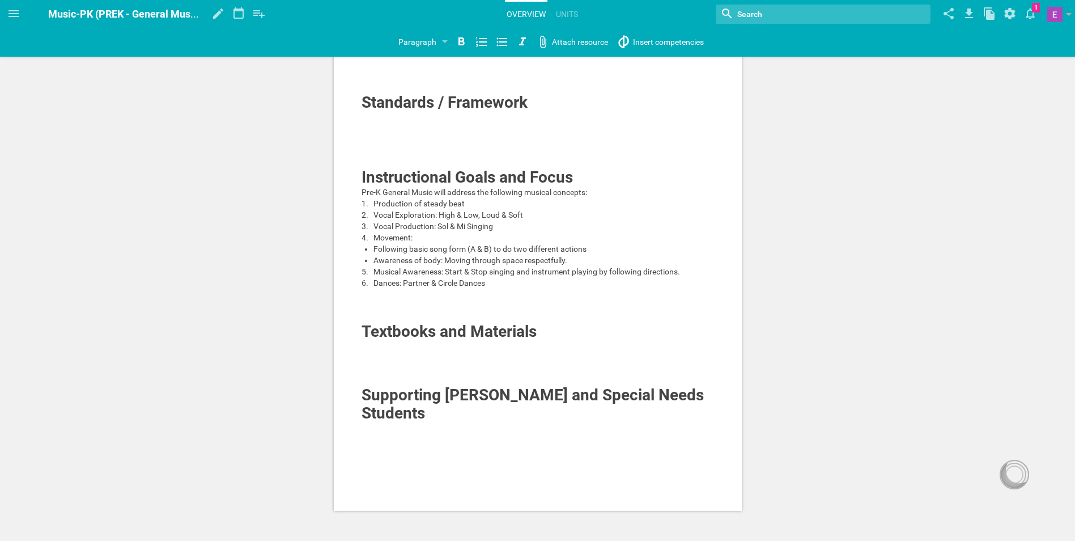
click at [396, 360] on div at bounding box center [538, 357] width 353 height 11
click at [397, 354] on div at bounding box center [538, 357] width 353 height 11
click at [396, 346] on div at bounding box center [538, 346] width 353 height 11
click at [389, 445] on div at bounding box center [538, 450] width 353 height 11
click at [391, 434] on div at bounding box center [538, 439] width 353 height 11
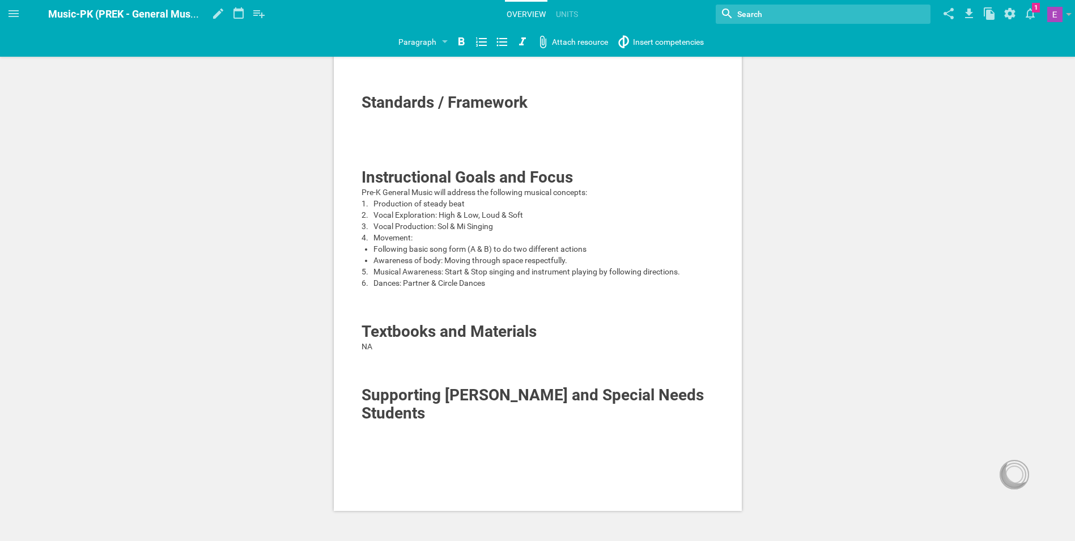
click at [391, 422] on div at bounding box center [538, 427] width 353 height 11
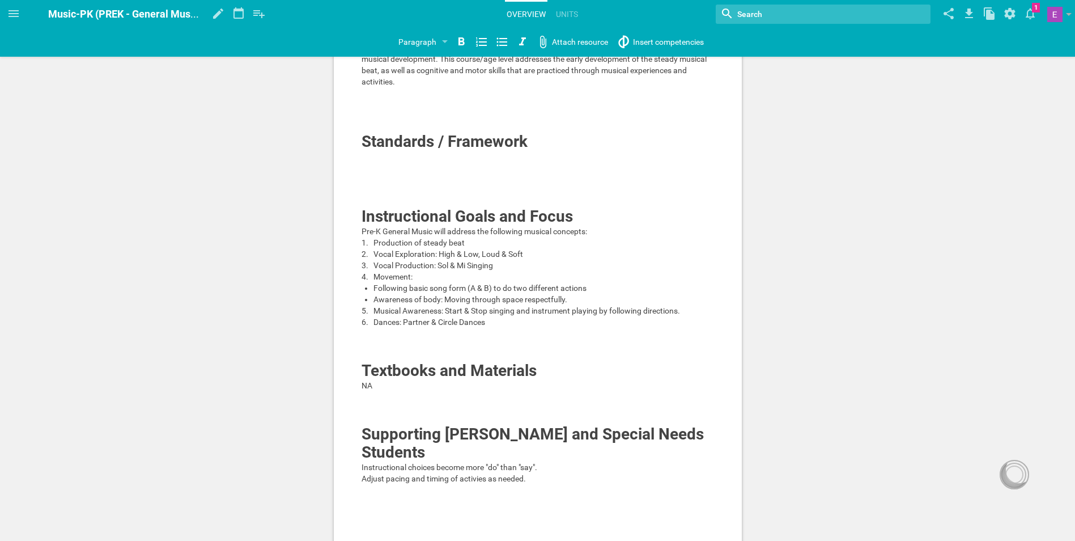
scroll to position [0, 0]
